Goal: Information Seeking & Learning: Find specific fact

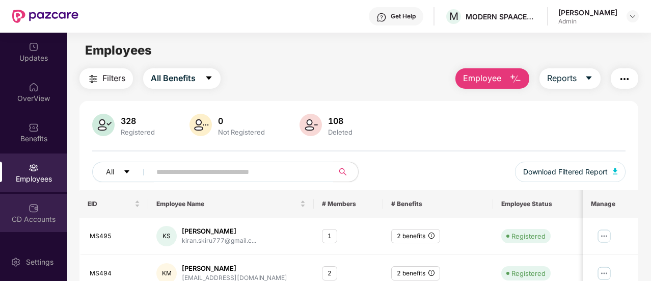
click at [34, 215] on div "CD Accounts" at bounding box center [33, 219] width 67 height 10
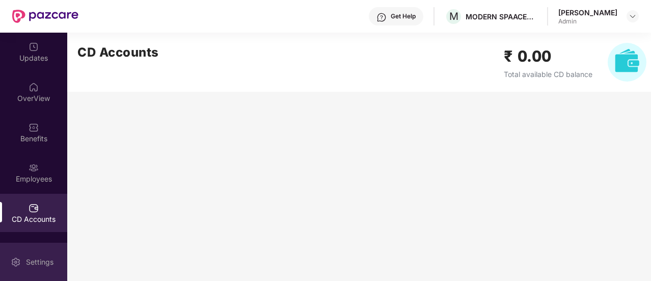
click at [29, 244] on div "Settings" at bounding box center [33, 261] width 67 height 38
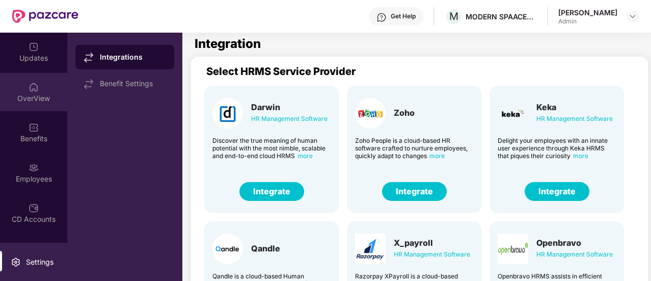
click at [35, 89] on img at bounding box center [34, 87] width 10 height 10
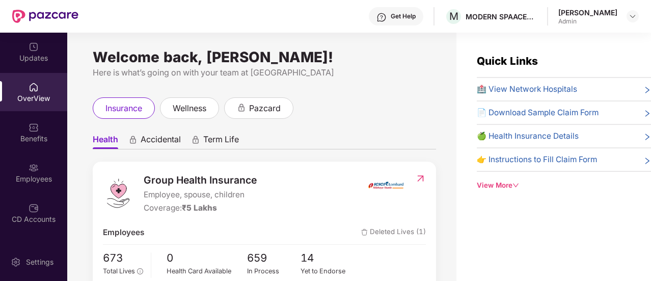
click at [520, 91] on span "🏥 View Network Hospitals" at bounding box center [527, 89] width 100 height 12
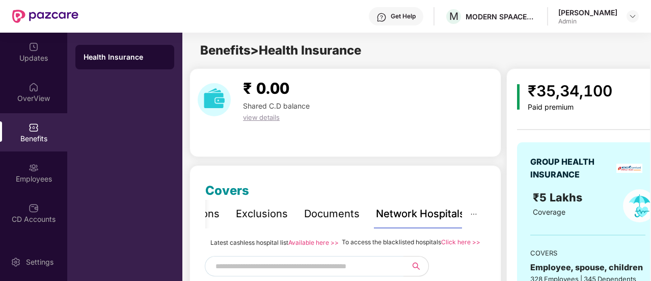
scroll to position [0, 19]
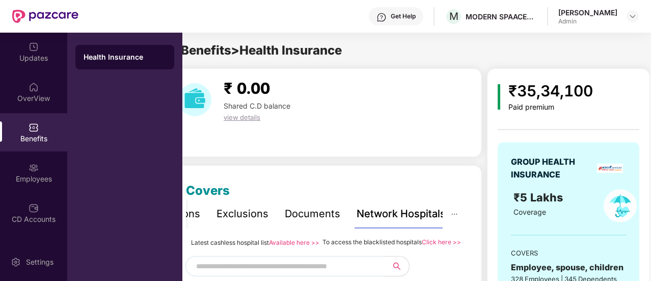
drag, startPoint x: 648, startPoint y: 58, endPoint x: 650, endPoint y: 112, distance: 54.5
click at [650, 112] on div "Updates OverView Benefits Employees CD Accounts Claims Stepathon New Challenge …" at bounding box center [325, 157] width 651 height 248
click at [405, 121] on div "₹ 0.00 Shared C.D balance view details" at bounding box center [325, 99] width 303 height 46
drag, startPoint x: 649, startPoint y: 47, endPoint x: 650, endPoint y: 81, distance: 34.1
click at [650, 81] on div "Updates OverView Benefits Employees CD Accounts Claims Stepathon New Challenge …" at bounding box center [325, 157] width 651 height 248
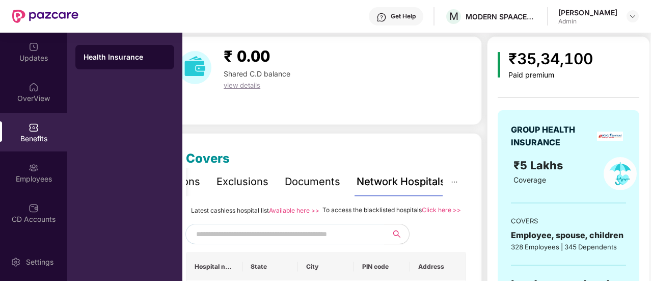
scroll to position [0, 0]
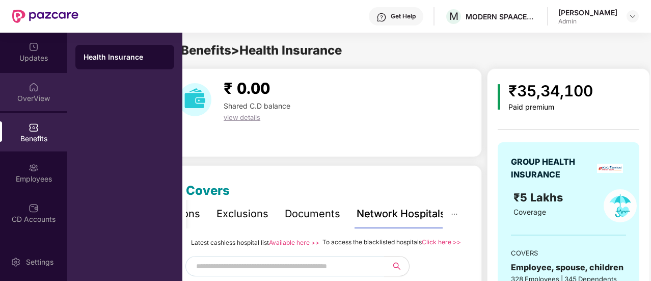
click at [35, 92] on div "OverView" at bounding box center [33, 92] width 67 height 38
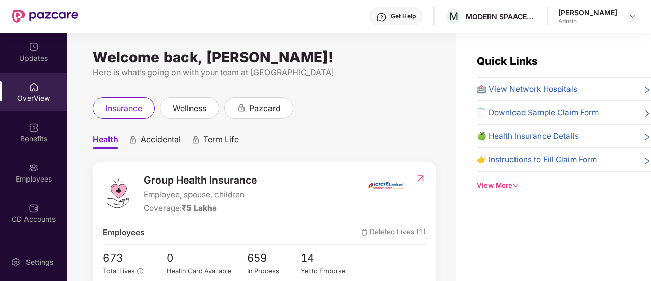
click at [632, 94] on div "🏥 View Network Hospitals" at bounding box center [564, 89] width 174 height 12
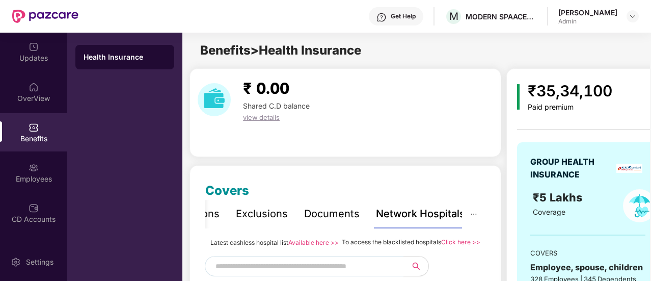
scroll to position [131, 0]
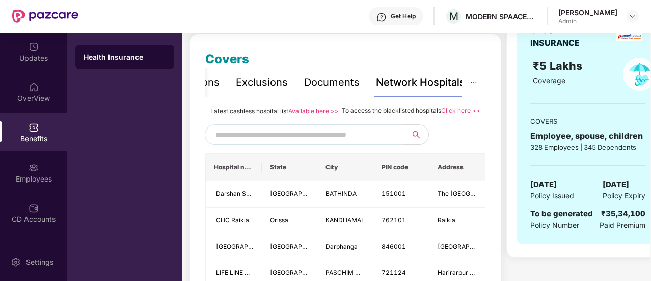
click at [314, 142] on input "text" at bounding box center [302, 134] width 174 height 15
type input "*"
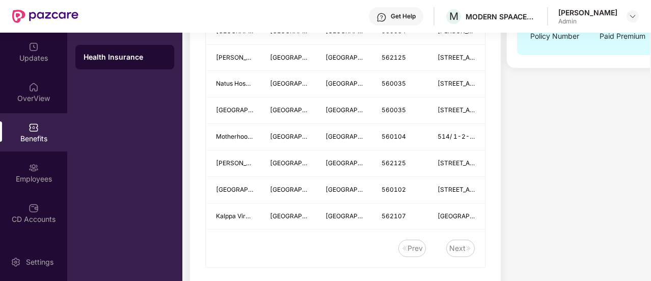
scroll to position [318, 0]
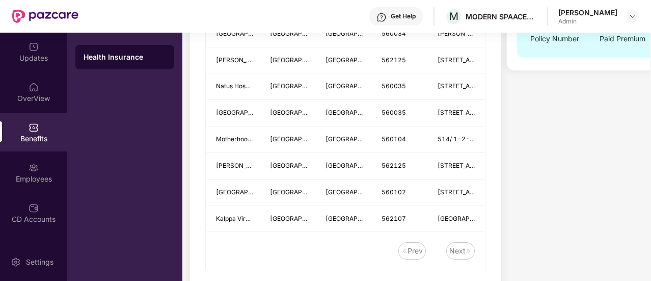
type input "********"
drag, startPoint x: 649, startPoint y: 174, endPoint x: 650, endPoint y: 149, distance: 25.5
click at [650, 149] on div "Updates OverView Benefits Employees CD Accounts Claims Stepathon New Challenge …" at bounding box center [325, 157] width 651 height 248
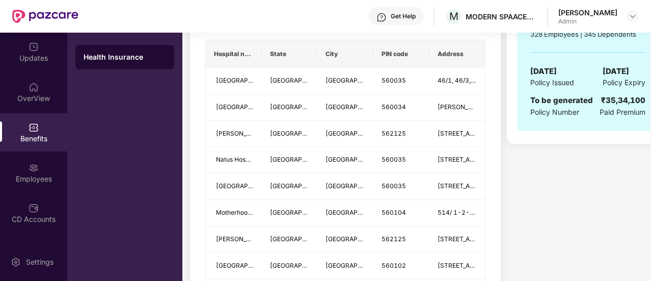
scroll to position [313, 0]
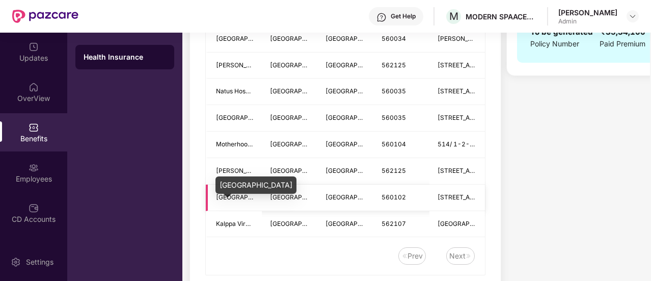
click at [233, 201] on span "[GEOGRAPHIC_DATA]" at bounding box center [248, 197] width 64 height 8
click at [443, 202] on span "[STREET_ADDRESS][PERSON_NAME]" at bounding box center [457, 197] width 40 height 10
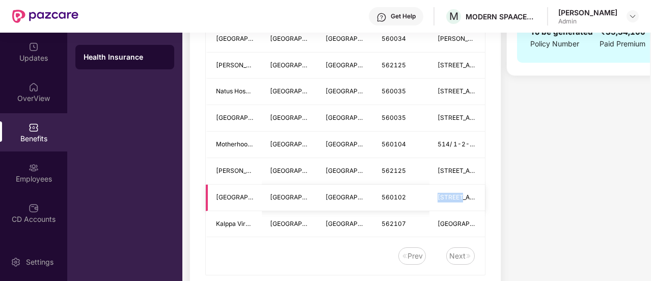
click at [443, 202] on span "[STREET_ADDRESS][PERSON_NAME]" at bounding box center [457, 197] width 40 height 10
click at [460, 264] on div "Next" at bounding box center [460, 255] width 29 height 17
click at [463, 261] on div "Next" at bounding box center [457, 255] width 16 height 11
click at [35, 123] on img at bounding box center [34, 127] width 10 height 10
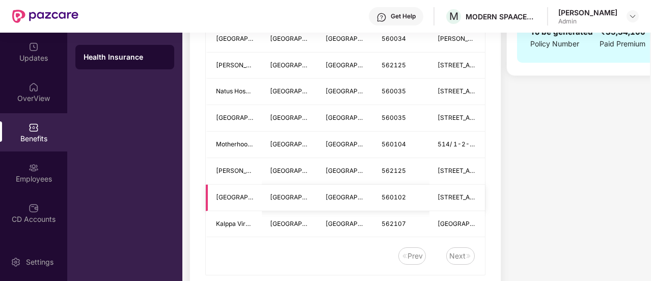
click at [229, 202] on span "[GEOGRAPHIC_DATA]" at bounding box center [235, 197] width 38 height 10
